Goal: Information Seeking & Learning: Learn about a topic

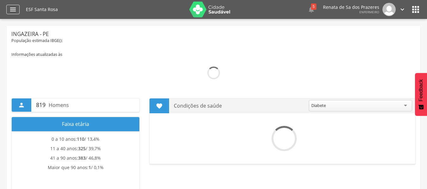
click at [17, 11] on div "" at bounding box center [12, 9] width 13 height 9
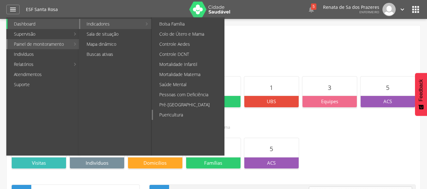
click at [175, 115] on link "Puericultura" at bounding box center [188, 115] width 71 height 10
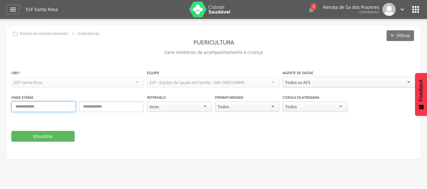
click at [42, 103] on input "text" at bounding box center [43, 106] width 64 height 11
type input "*"
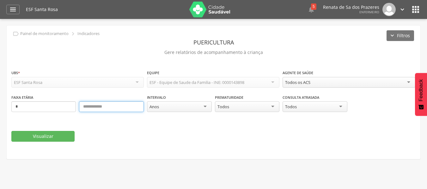
click at [101, 109] on input "text" at bounding box center [111, 106] width 64 height 11
type input "**"
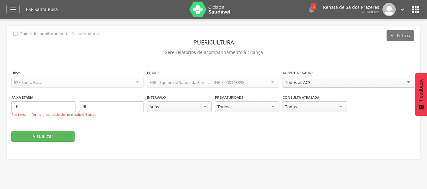
click at [171, 109] on div "Anos" at bounding box center [179, 106] width 64 height 11
click at [311, 107] on div "Todos" at bounding box center [314, 106] width 64 height 11
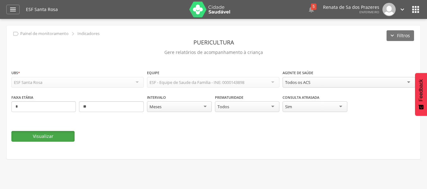
click at [57, 140] on button "Visualizar" at bounding box center [42, 136] width 63 height 11
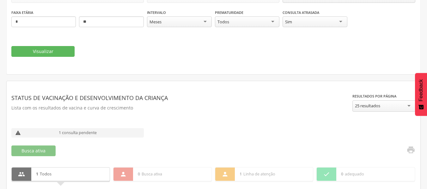
scroll to position [146, 0]
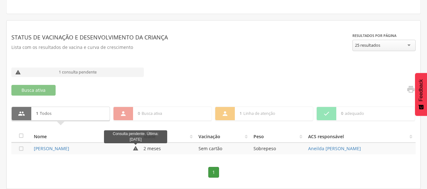
click at [138, 149] on icon "" at bounding box center [136, 149] width 6 height 6
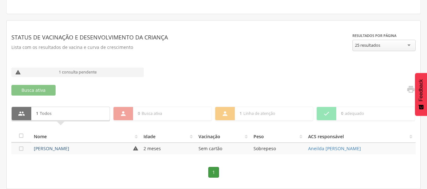
click at [63, 147] on link "[PERSON_NAME]" at bounding box center [51, 149] width 35 height 6
type input "**********"
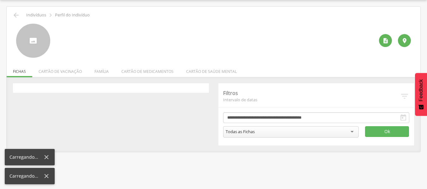
scroll to position [19, 0]
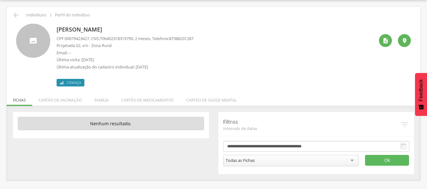
click at [82, 27] on p "[PERSON_NAME]" at bounding box center [125, 30] width 137 height 8
copy div "[PERSON_NAME]"
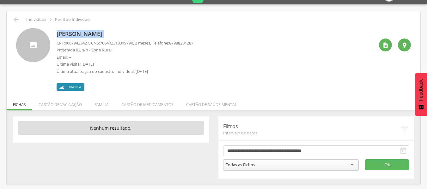
scroll to position [0, 0]
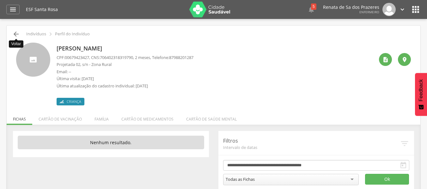
click at [15, 32] on icon "" at bounding box center [16, 34] width 8 height 8
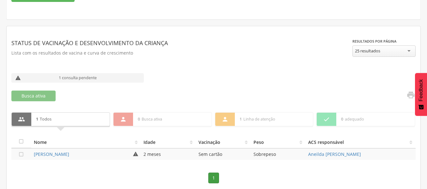
scroll to position [146, 0]
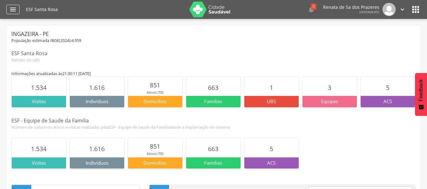
click at [10, 11] on icon "" at bounding box center [13, 10] width 8 height 8
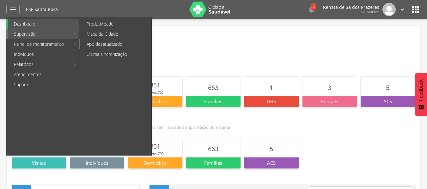
click at [147, 41] on link "App desatualizado" at bounding box center [115, 44] width 71 height 10
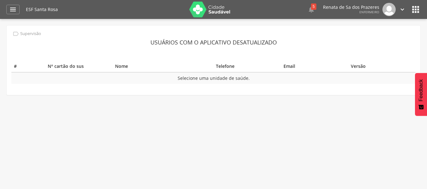
drag, startPoint x: 423, startPoint y: 7, endPoint x: 415, endPoint y: 11, distance: 8.8
click at [420, 9] on header " Dashboard Supervisão Produtividade Mapa da Cidade App desatualizado Última si…" at bounding box center [213, 9] width 427 height 19
click at [414, 12] on icon "" at bounding box center [415, 9] width 10 height 10
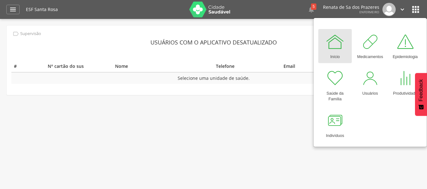
click at [335, 56] on div "Início" at bounding box center [334, 55] width 9 height 9
click at [342, 39] on div at bounding box center [334, 41] width 19 height 19
click at [341, 39] on div at bounding box center [334, 41] width 19 height 19
click at [15, 11] on icon "" at bounding box center [13, 10] width 8 height 8
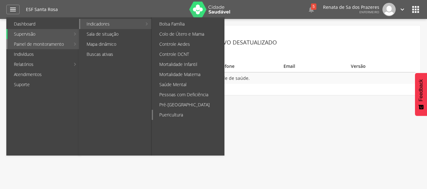
click at [166, 117] on link "Puericultura" at bounding box center [188, 115] width 71 height 10
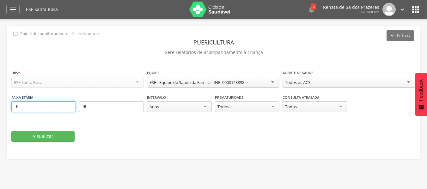
click at [44, 107] on input "*" at bounding box center [43, 106] width 64 height 11
type input "*"
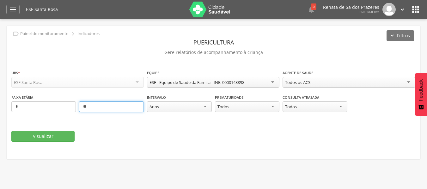
click at [117, 112] on input "**" at bounding box center [111, 106] width 64 height 11
type input "**"
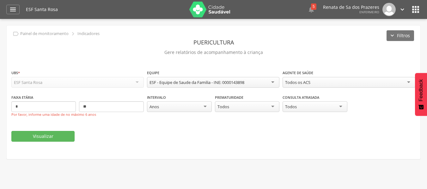
click at [162, 104] on div "Anos" at bounding box center [179, 106] width 64 height 11
click at [160, 132] on fieldset "**********" at bounding box center [213, 105] width 404 height 72
drag, startPoint x: 171, startPoint y: 105, endPoint x: 171, endPoint y: 114, distance: 9.8
click at [170, 106] on div "Anos" at bounding box center [179, 106] width 64 height 11
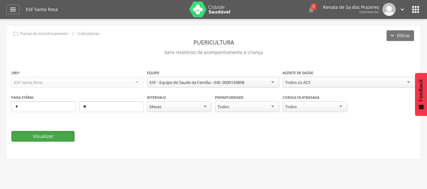
click at [57, 136] on button "Visualizar" at bounding box center [42, 136] width 63 height 11
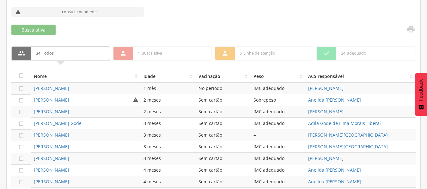
scroll to position [205, 0]
click at [143, 89] on td "1 mês" at bounding box center [168, 89] width 55 height 12
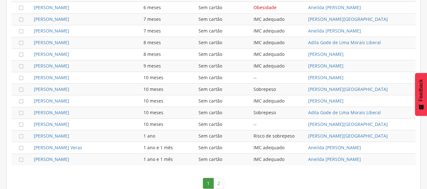
scroll to position [426, 0]
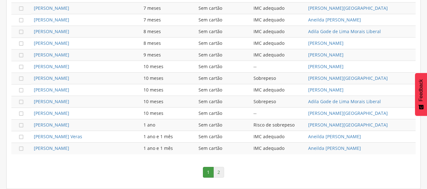
click at [222, 173] on link "2" at bounding box center [218, 172] width 11 height 11
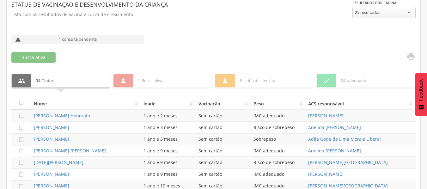
scroll to position [239, 0]
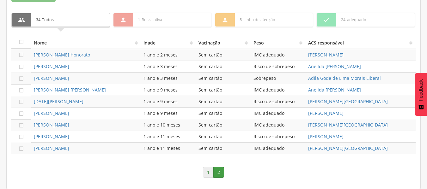
click at [209, 169] on link "1" at bounding box center [208, 172] width 11 height 11
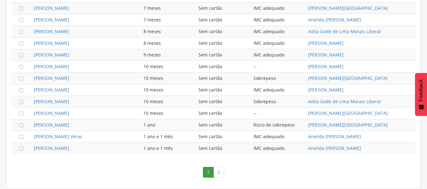
scroll to position [174, 0]
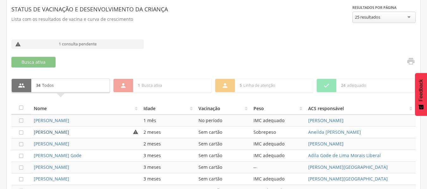
click at [69, 132] on link "[PERSON_NAME]" at bounding box center [51, 132] width 35 height 6
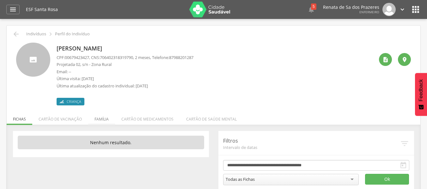
click at [105, 118] on li "Família" at bounding box center [101, 117] width 27 height 15
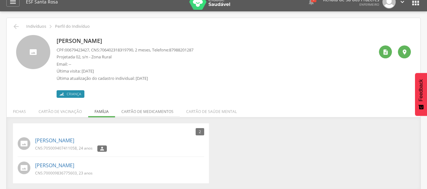
scroll to position [19, 0]
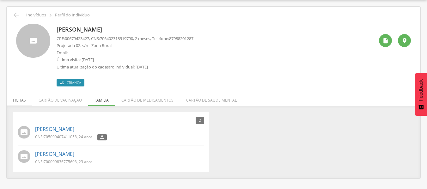
click at [16, 101] on li "Fichas" at bounding box center [20, 98] width 26 height 15
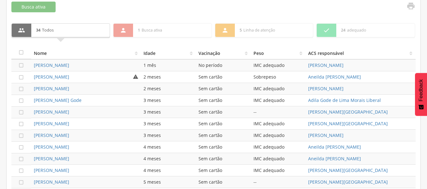
scroll to position [240, 0]
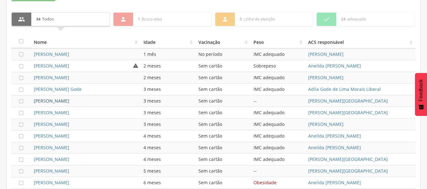
click at [69, 100] on link "[PERSON_NAME]" at bounding box center [51, 101] width 35 height 6
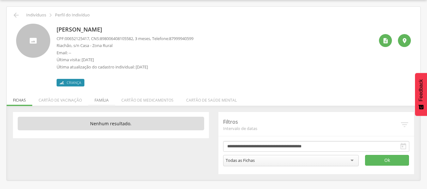
click at [106, 100] on li "Família" at bounding box center [101, 98] width 27 height 15
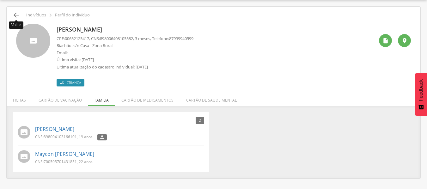
click at [17, 15] on icon "" at bounding box center [16, 15] width 8 height 8
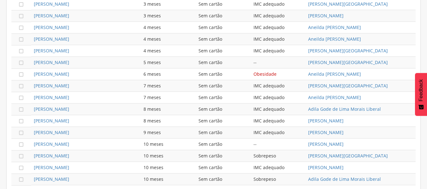
scroll to position [426, 0]
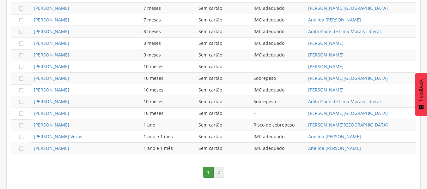
click at [214, 172] on link "2" at bounding box center [218, 172] width 11 height 11
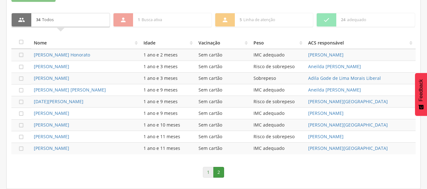
click at [208, 173] on link "1" at bounding box center [208, 172] width 11 height 11
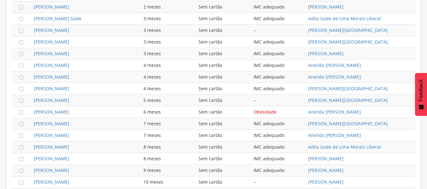
scroll to position [174, 0]
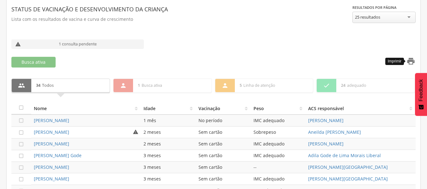
click at [407, 60] on icon "" at bounding box center [410, 61] width 9 height 9
